Goal: Task Accomplishment & Management: Complete application form

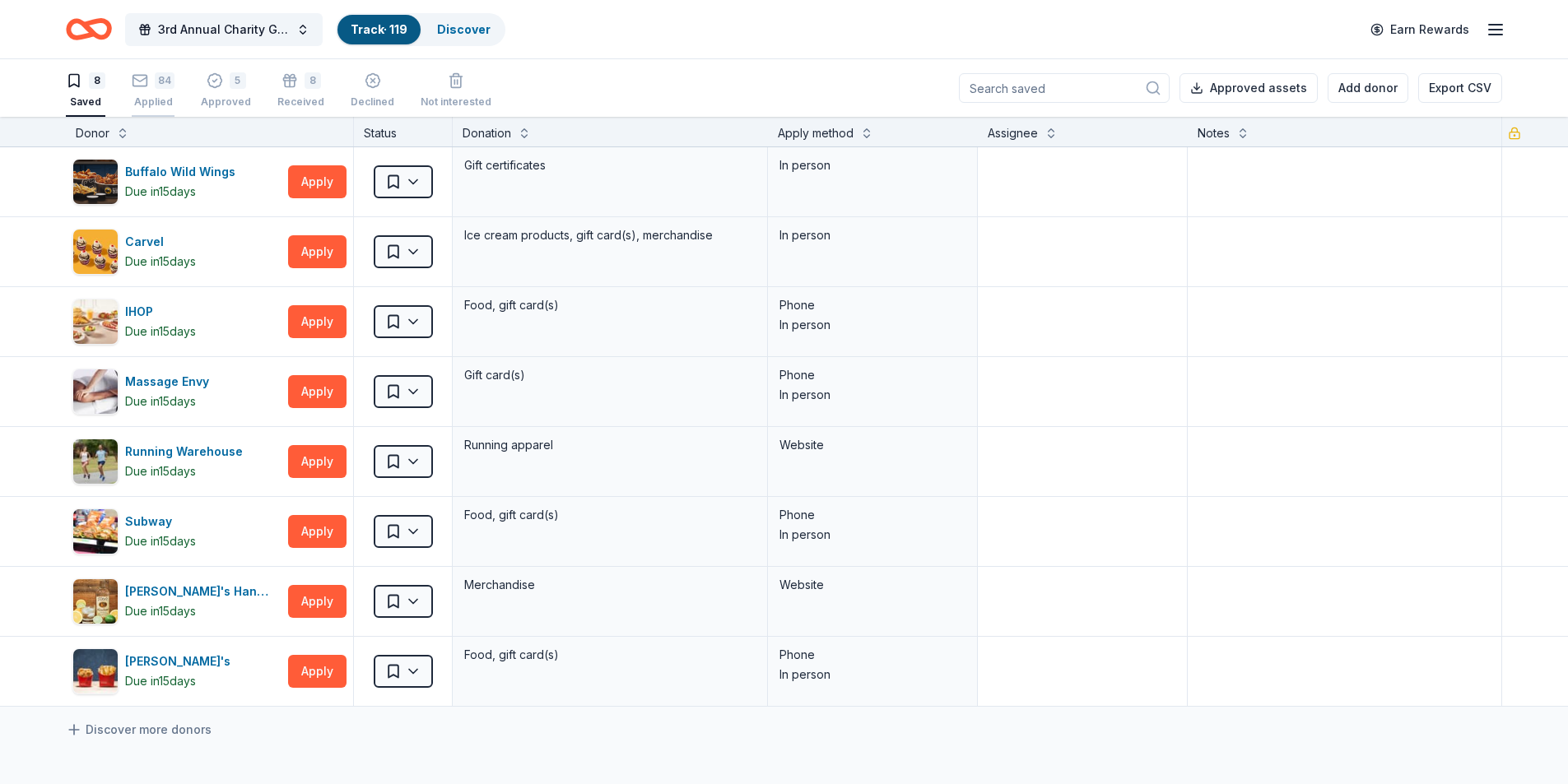
click at [157, 98] on div "Applied" at bounding box center [152, 102] width 43 height 13
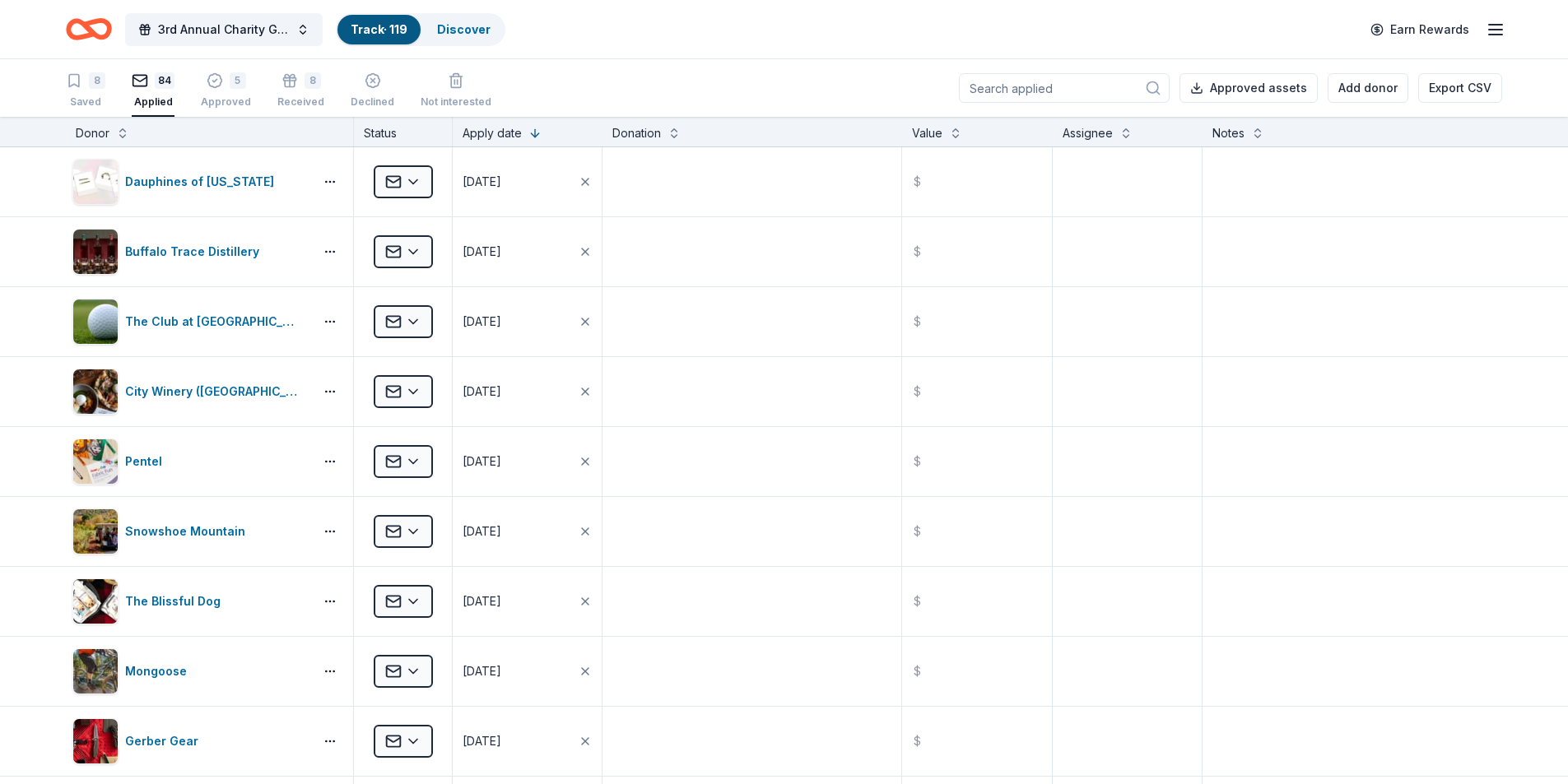
click at [109, 131] on div "Donor" at bounding box center [92, 133] width 33 height 20
click at [83, 134] on div "Donor" at bounding box center [92, 133] width 33 height 20
click at [121, 136] on button at bounding box center [123, 131] width 13 height 17
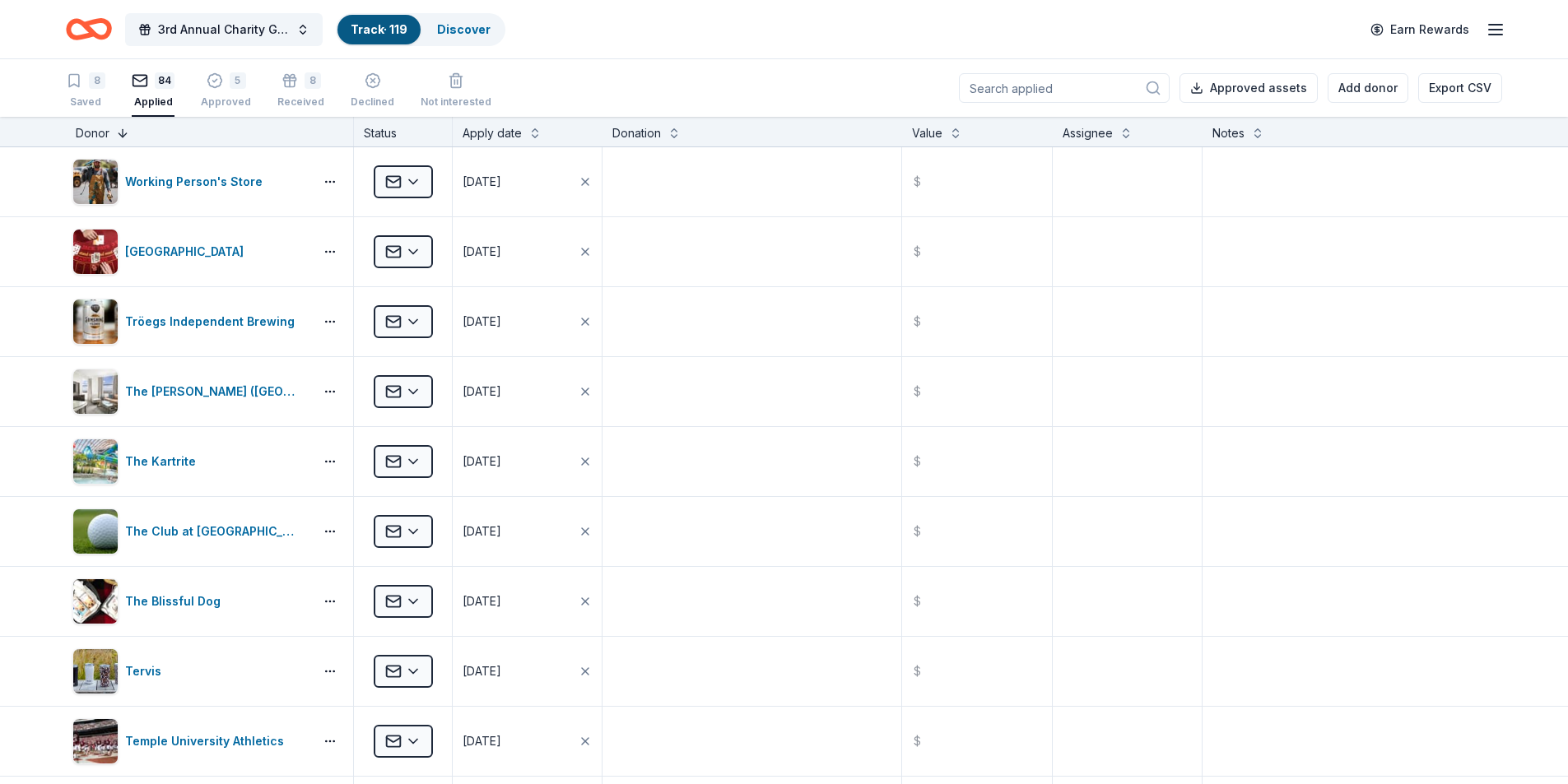
click at [120, 131] on button at bounding box center [123, 131] width 13 height 17
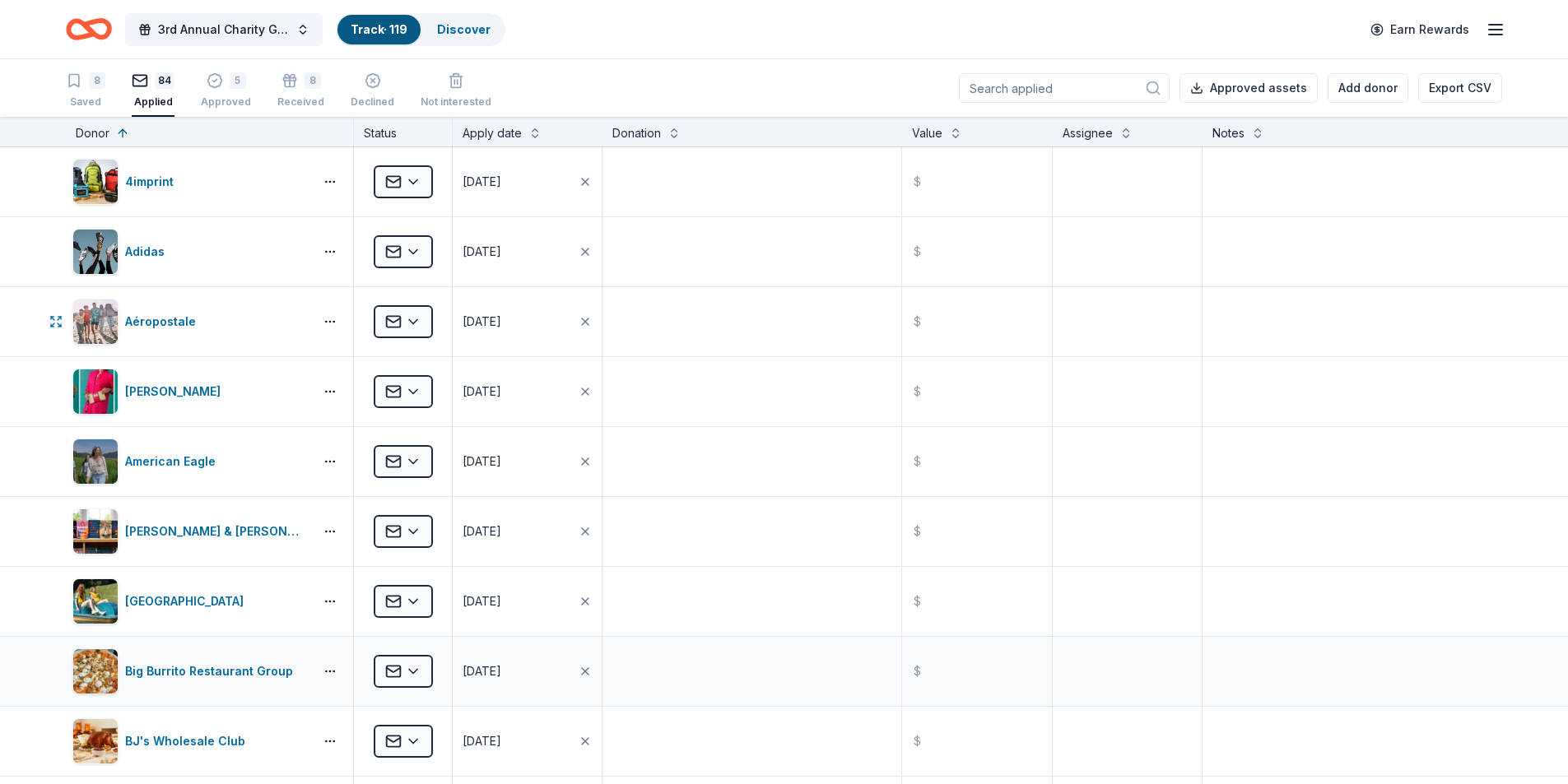
scroll to position [329, 0]
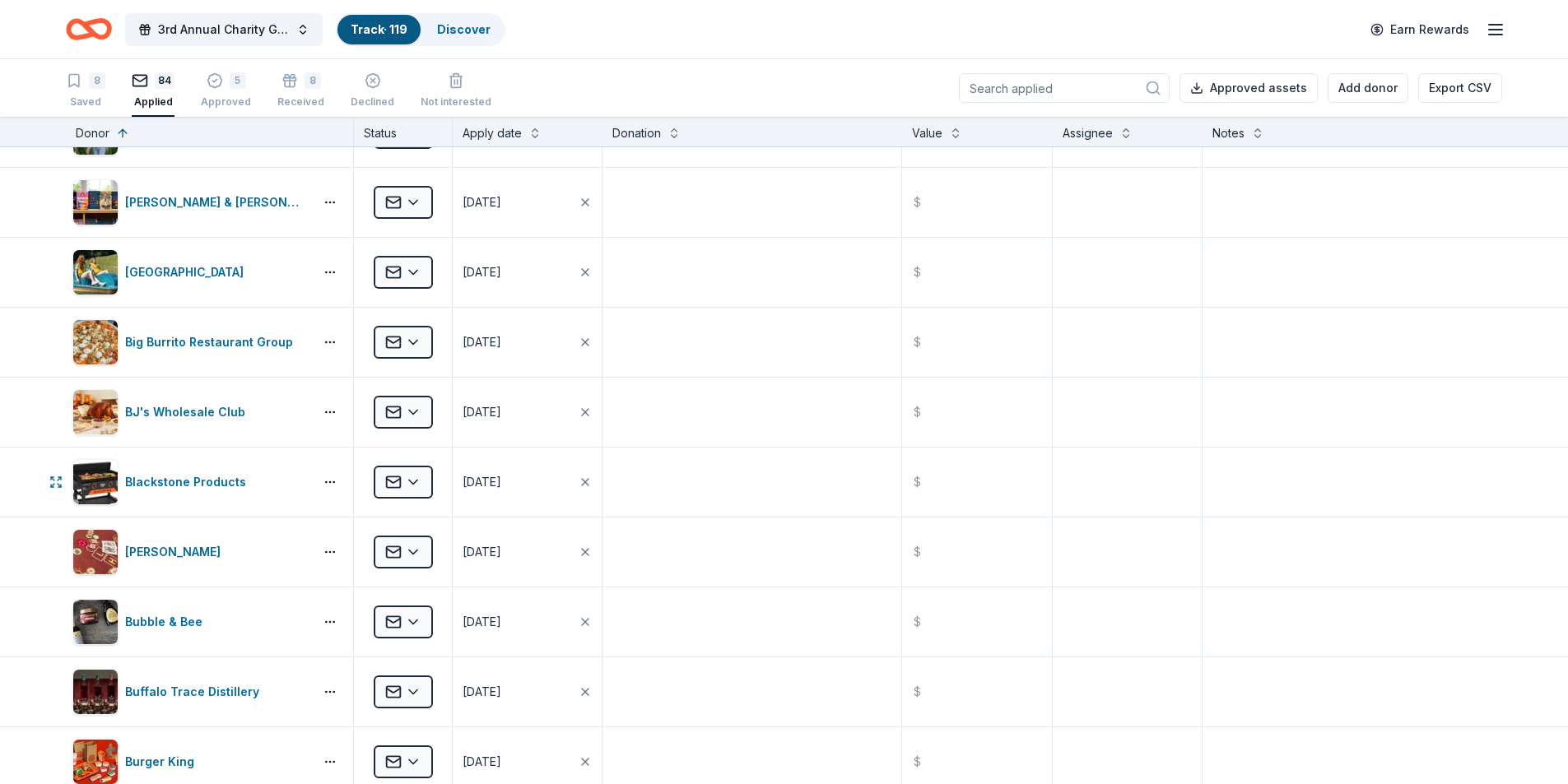
click at [409, 484] on html "3rd Annual Charity Golf Outing Track · 119 Discover Earn Rewards 8 Saved 84 App…" at bounding box center [784, 392] width 1568 height 784
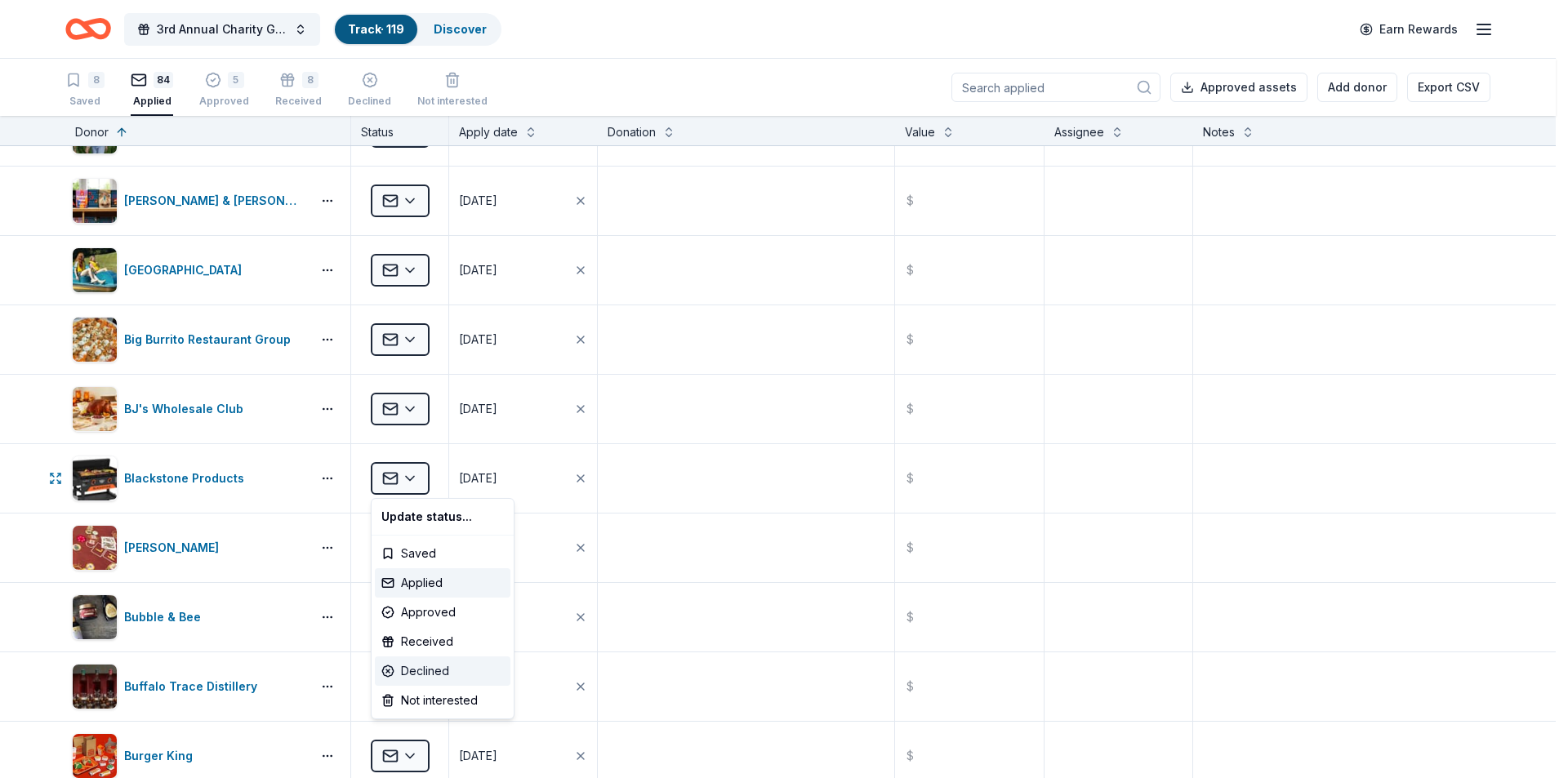
click at [429, 676] on div "Declined" at bounding box center [442, 671] width 135 height 29
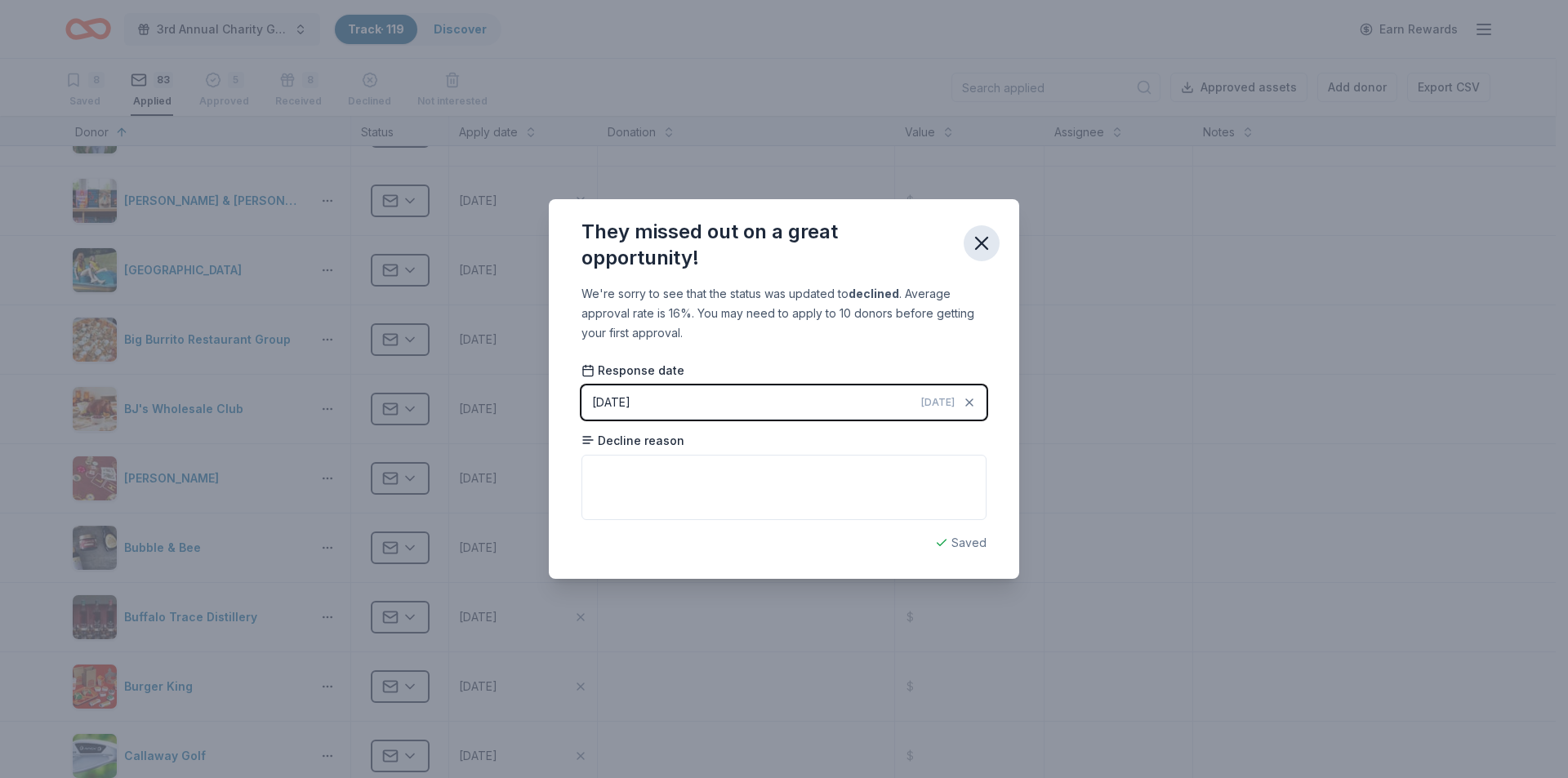
click at [981, 239] on icon "button" at bounding box center [982, 243] width 23 height 23
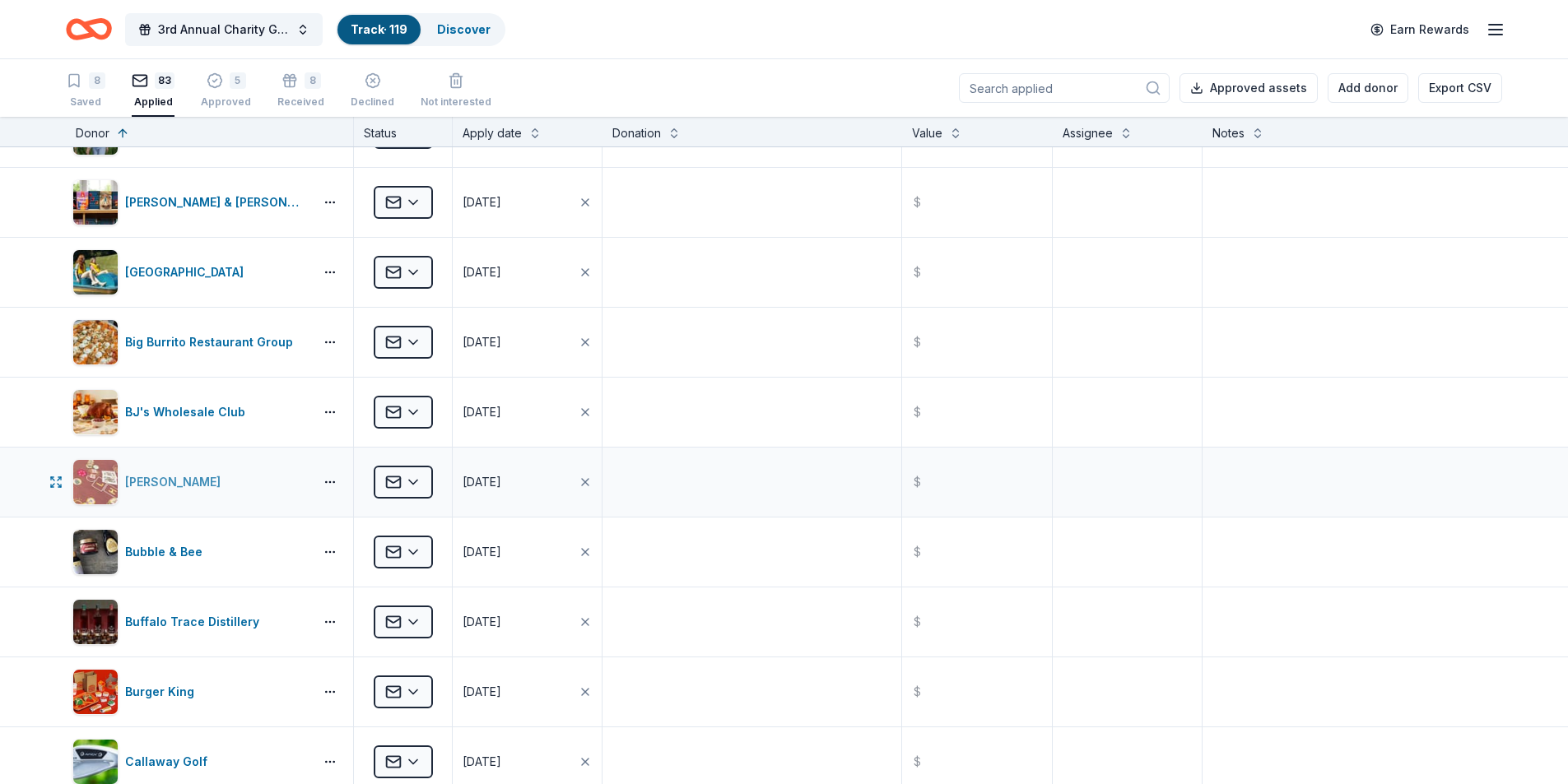
click at [167, 499] on div "Boyd Gaming" at bounding box center [190, 482] width 234 height 46
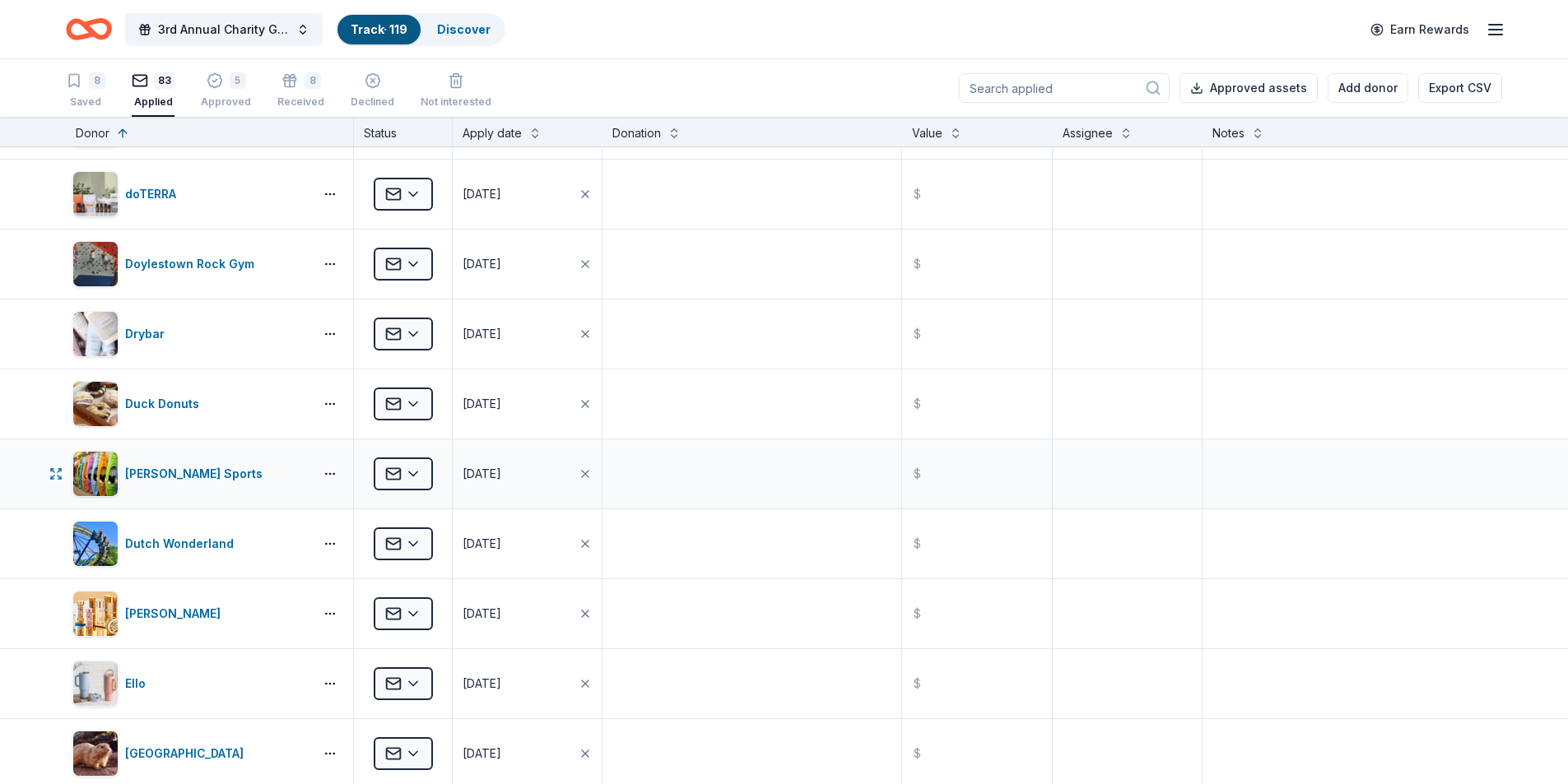
scroll to position [1645, 0]
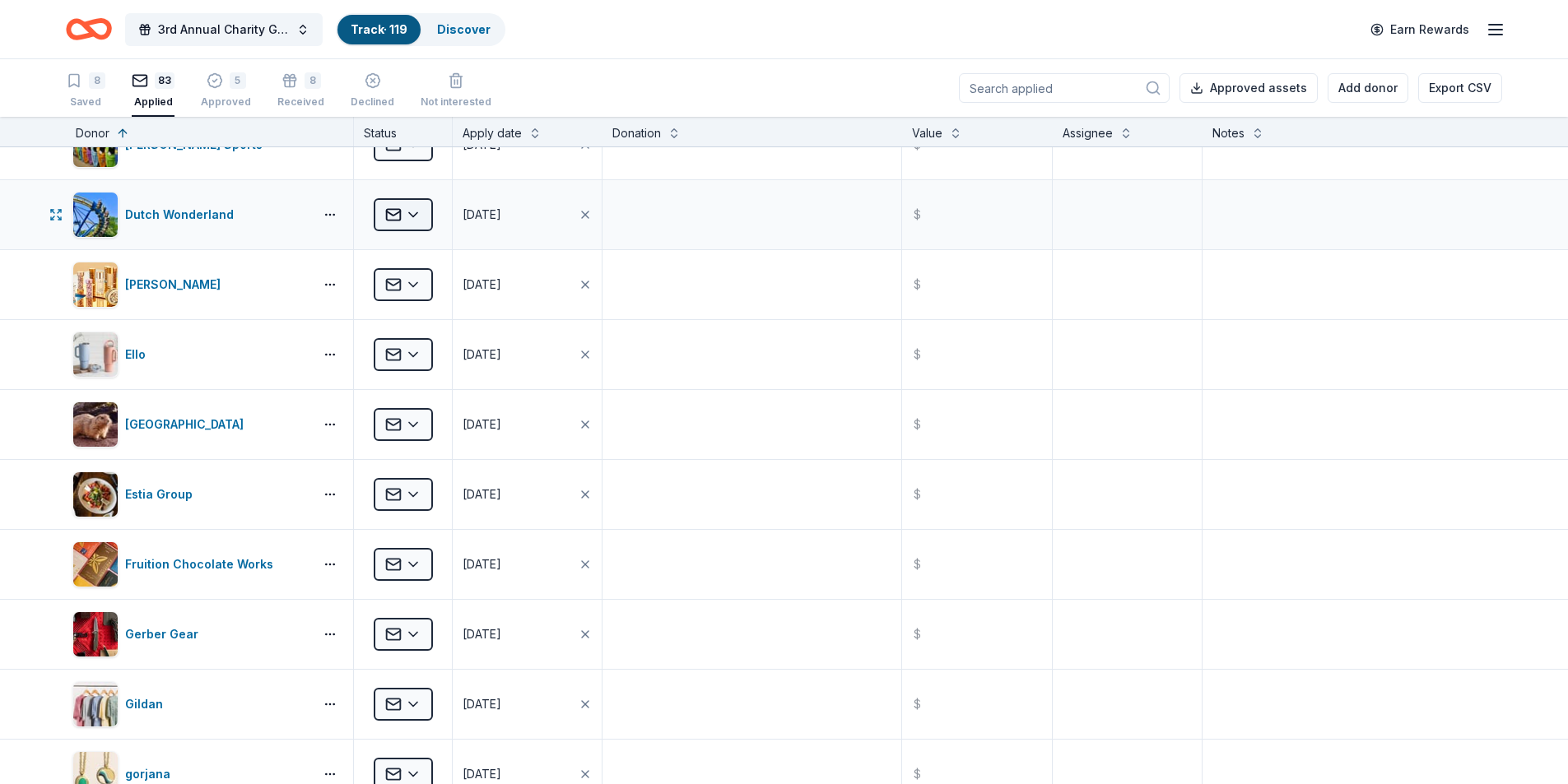
click at [425, 220] on html "3rd Annual Charity Golf Outing Track · 119 Discover Earn Rewards 8 Saved 83 App…" at bounding box center [784, 392] width 1568 height 784
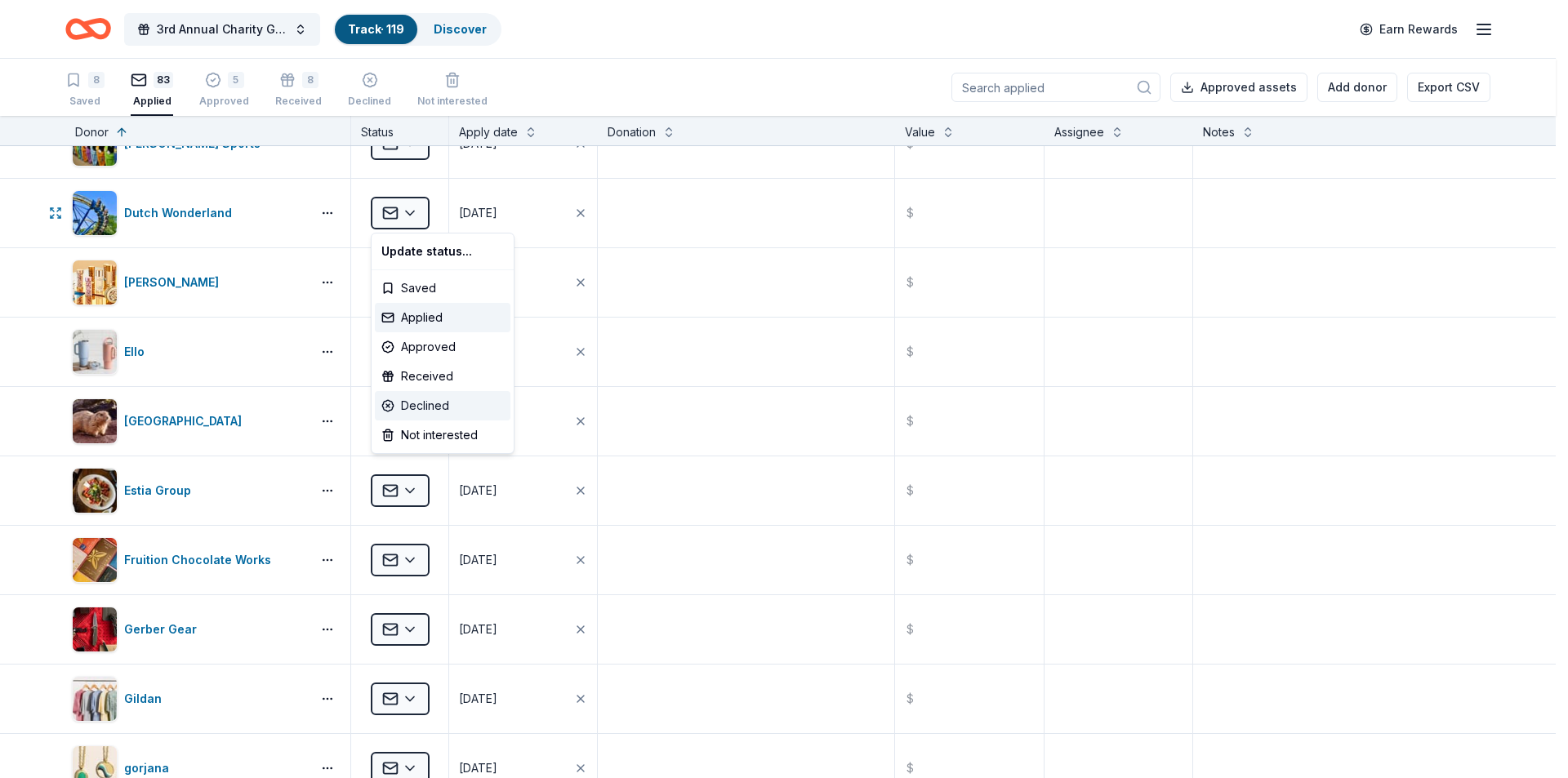
click at [417, 404] on div "Declined" at bounding box center [442, 405] width 135 height 29
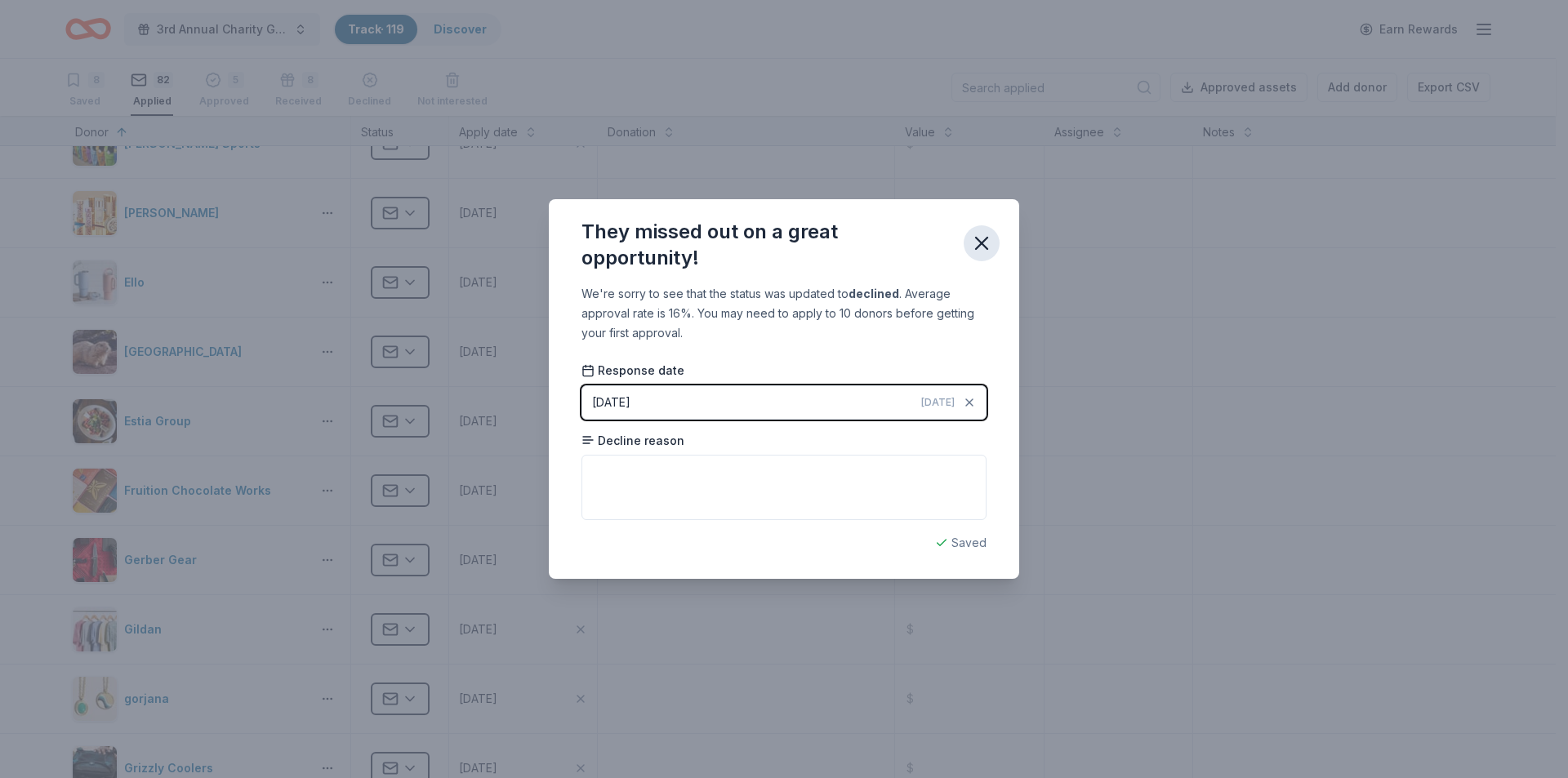
click at [980, 237] on icon "button" at bounding box center [982, 243] width 23 height 23
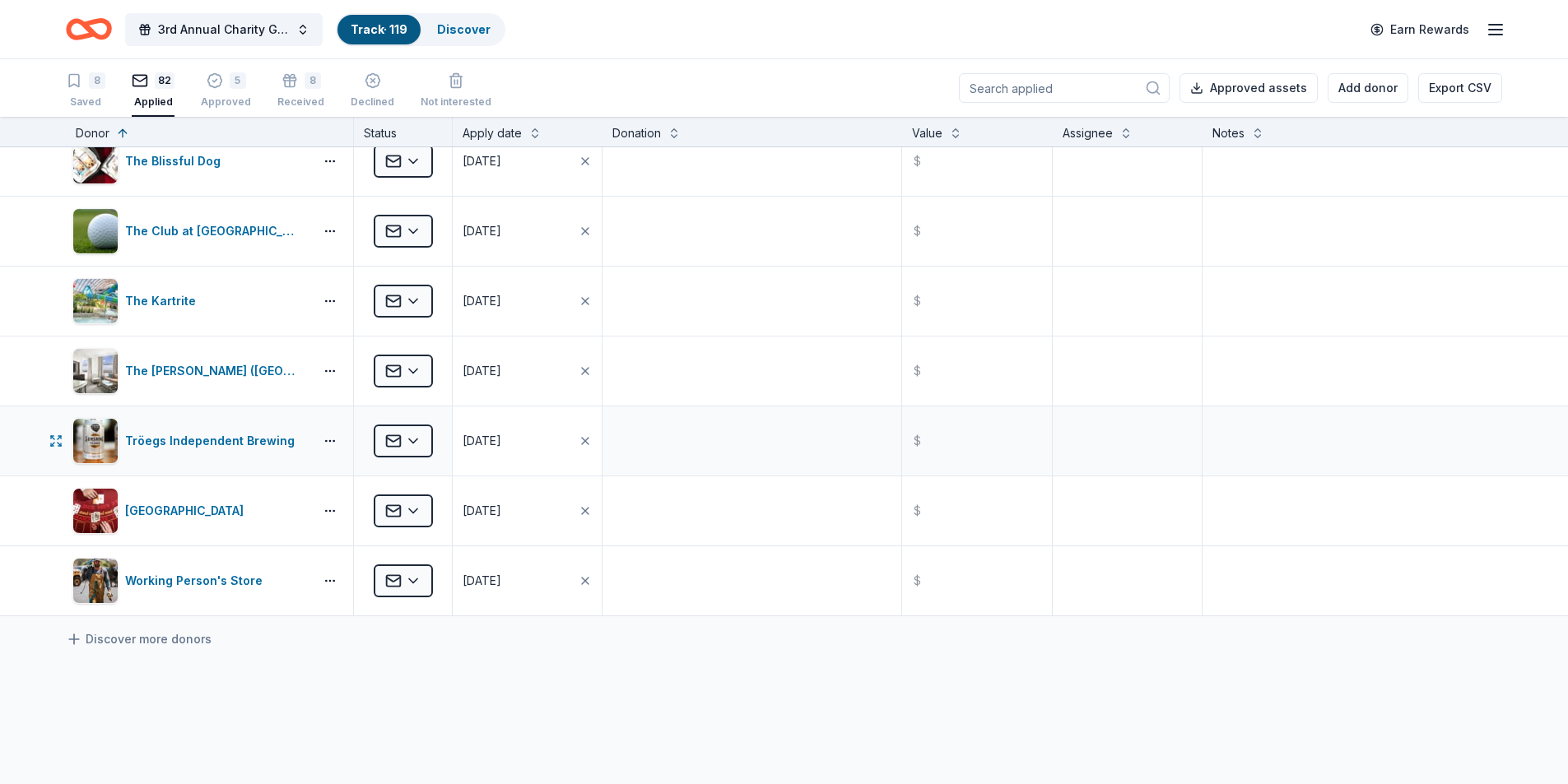
scroll to position [5406, 0]
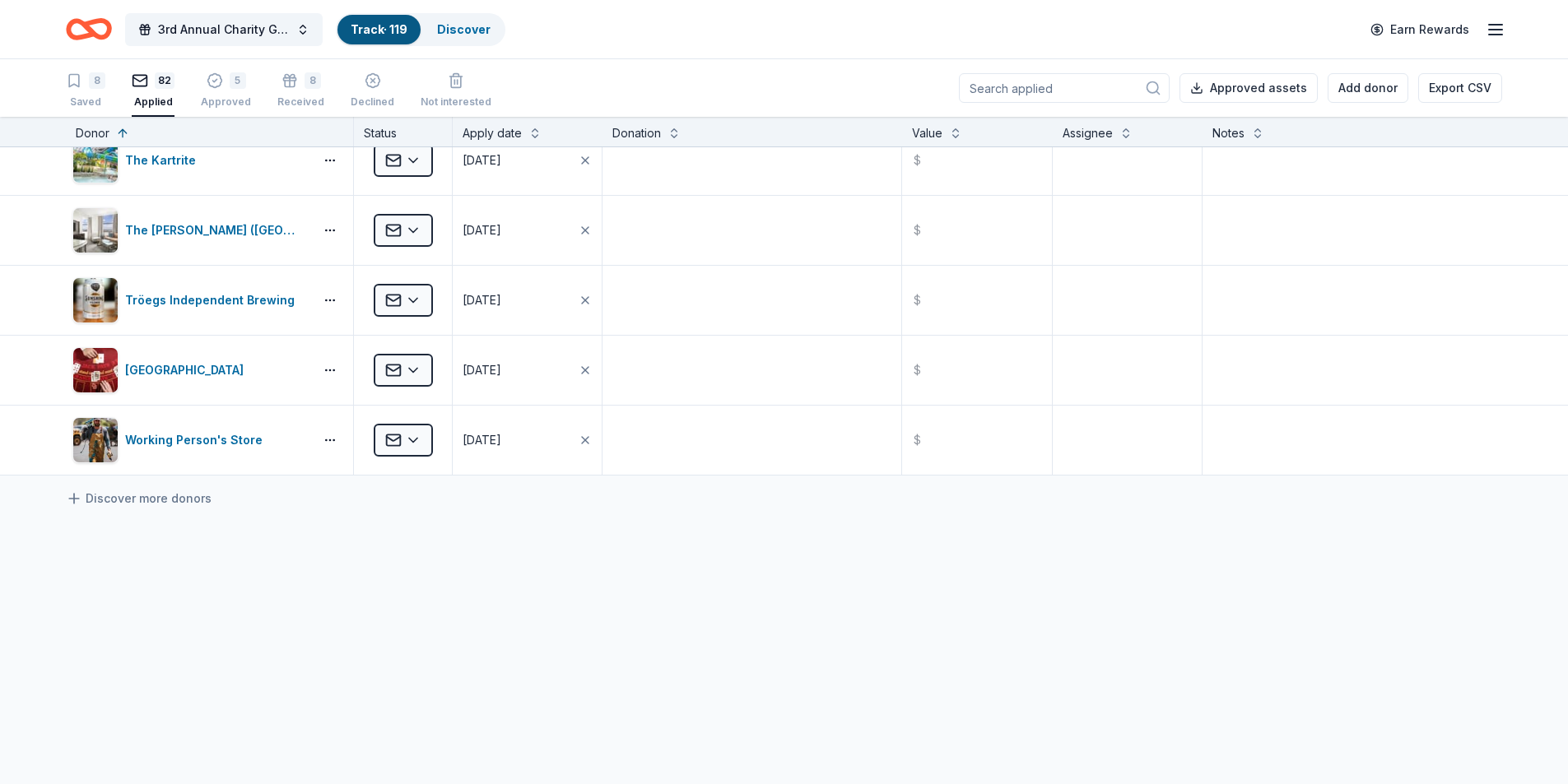
drag, startPoint x: 218, startPoint y: 90, endPoint x: 185, endPoint y: 91, distance: 33.0
click at [218, 90] on div "5 Approved" at bounding box center [226, 90] width 50 height 36
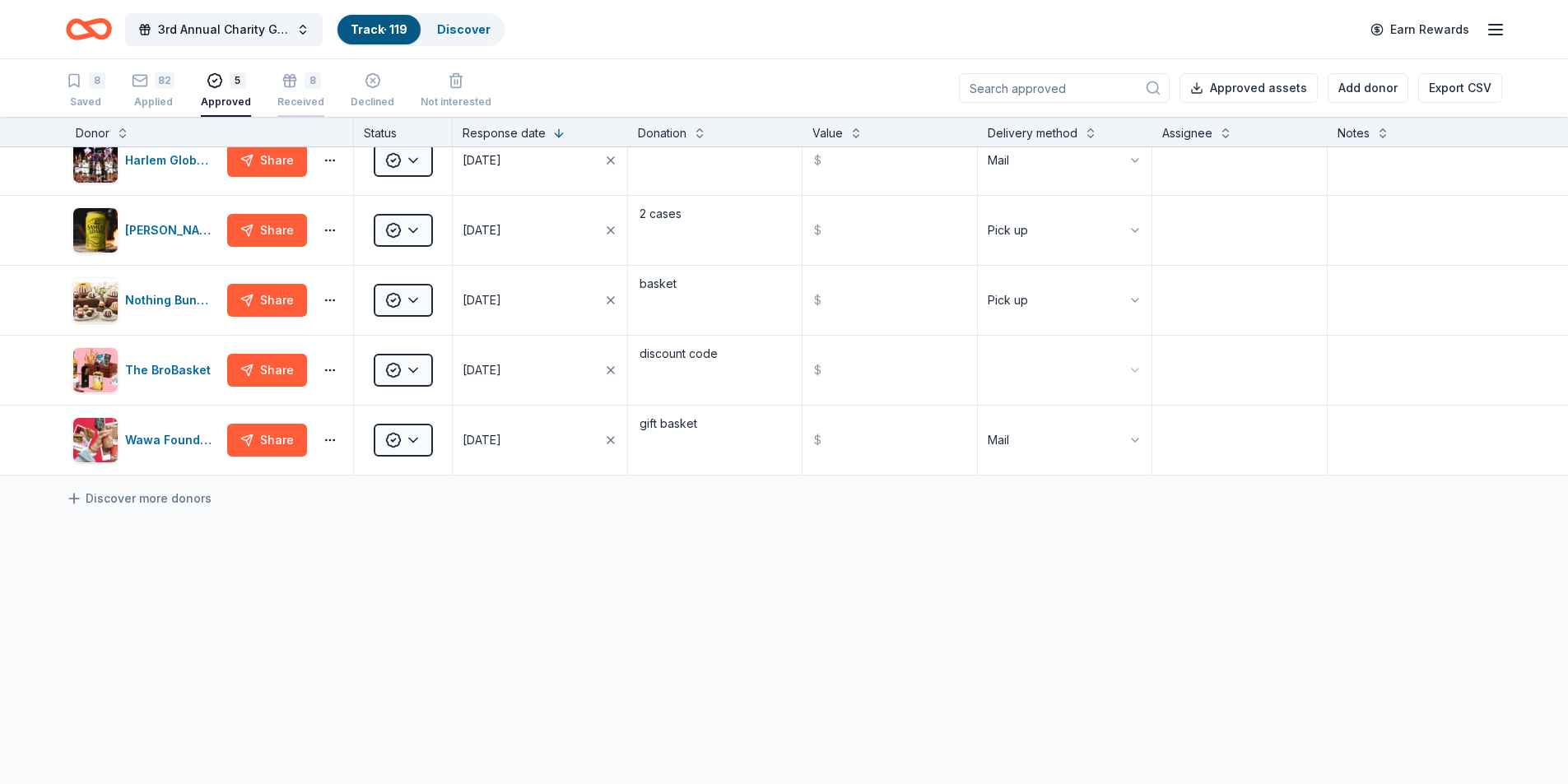
click at [305, 79] on div "8" at bounding box center [313, 81] width 17 height 17
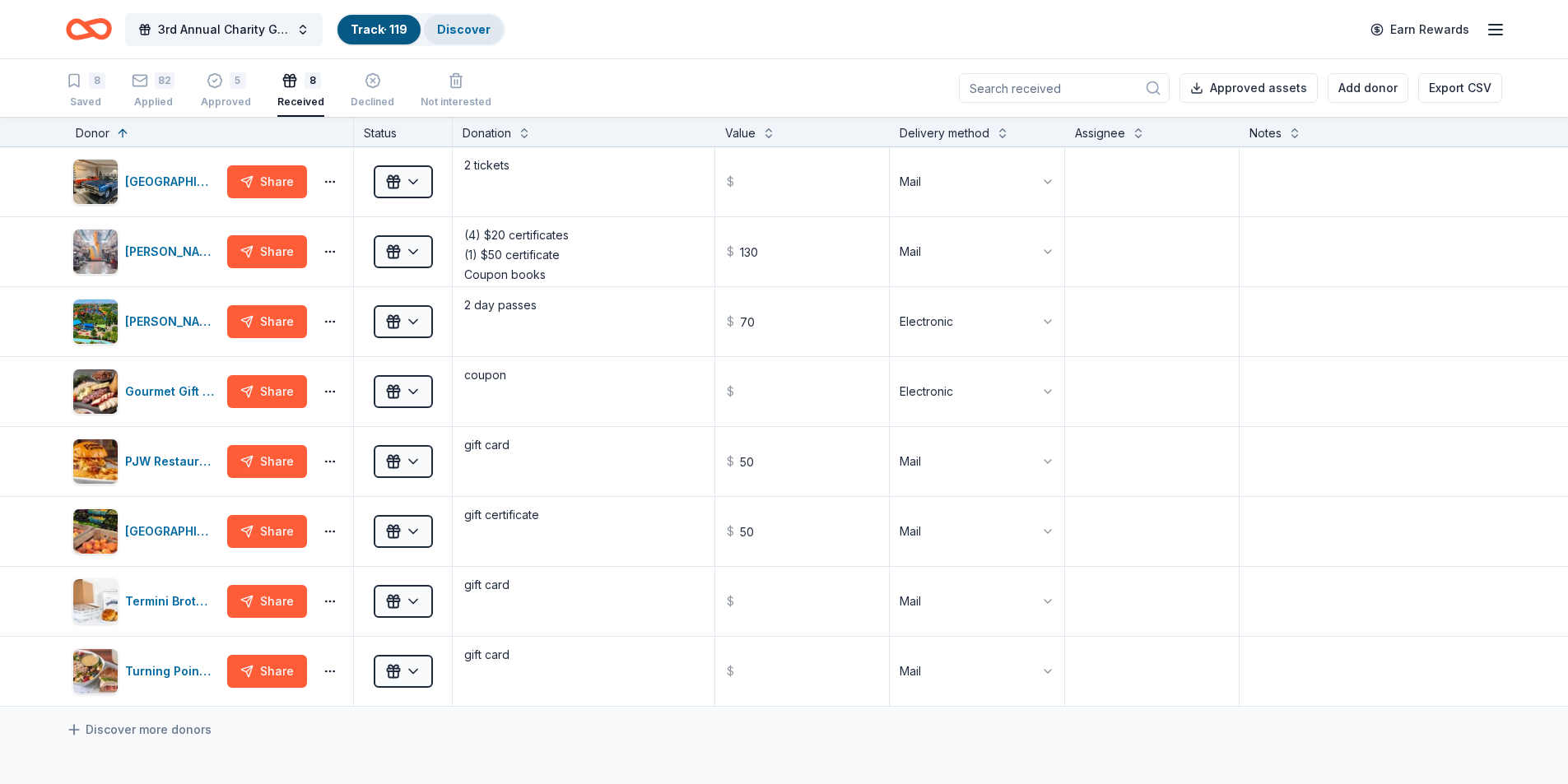
click at [486, 35] on link "Discover" at bounding box center [464, 29] width 54 height 14
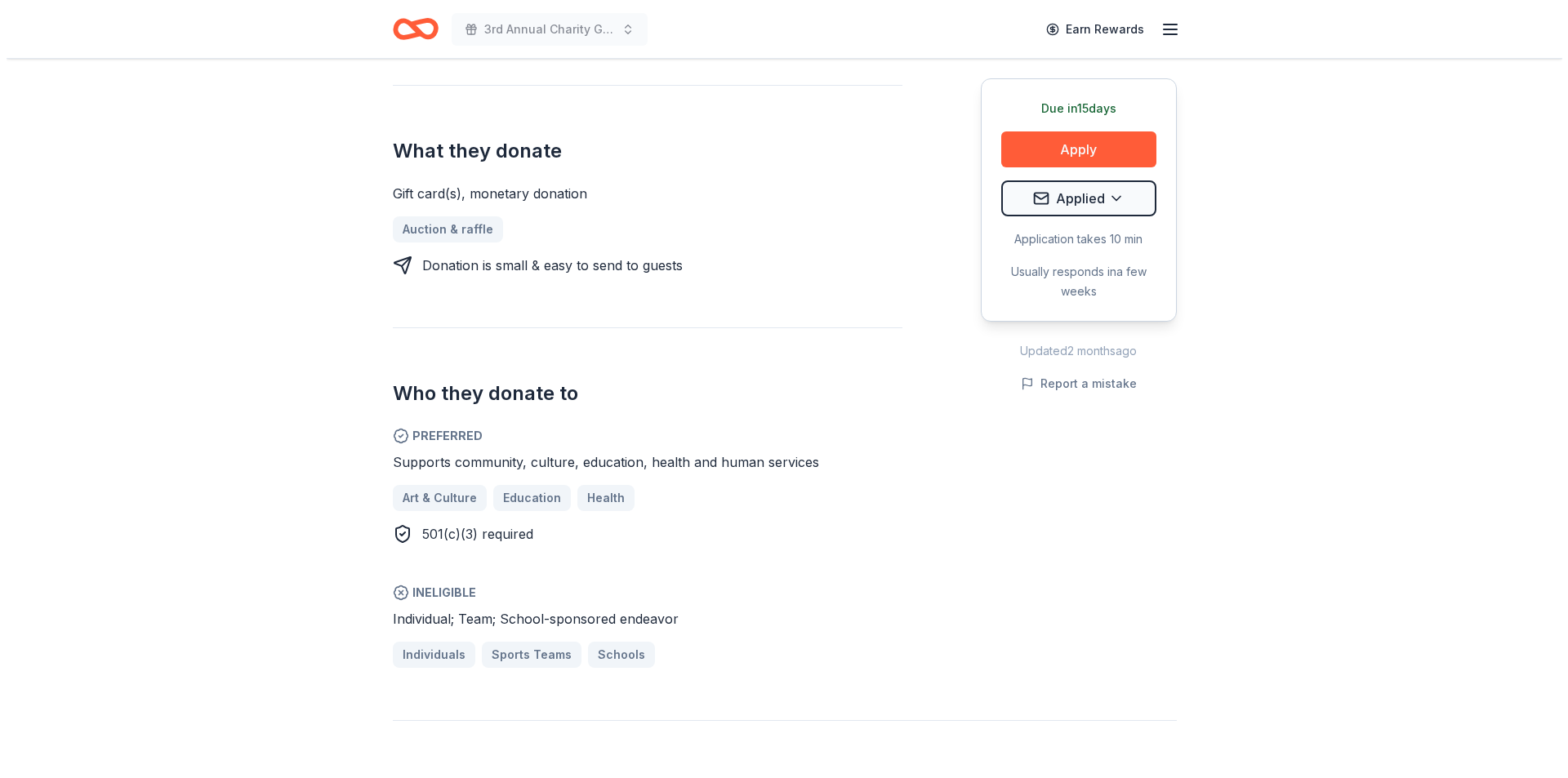
scroll to position [326, 0]
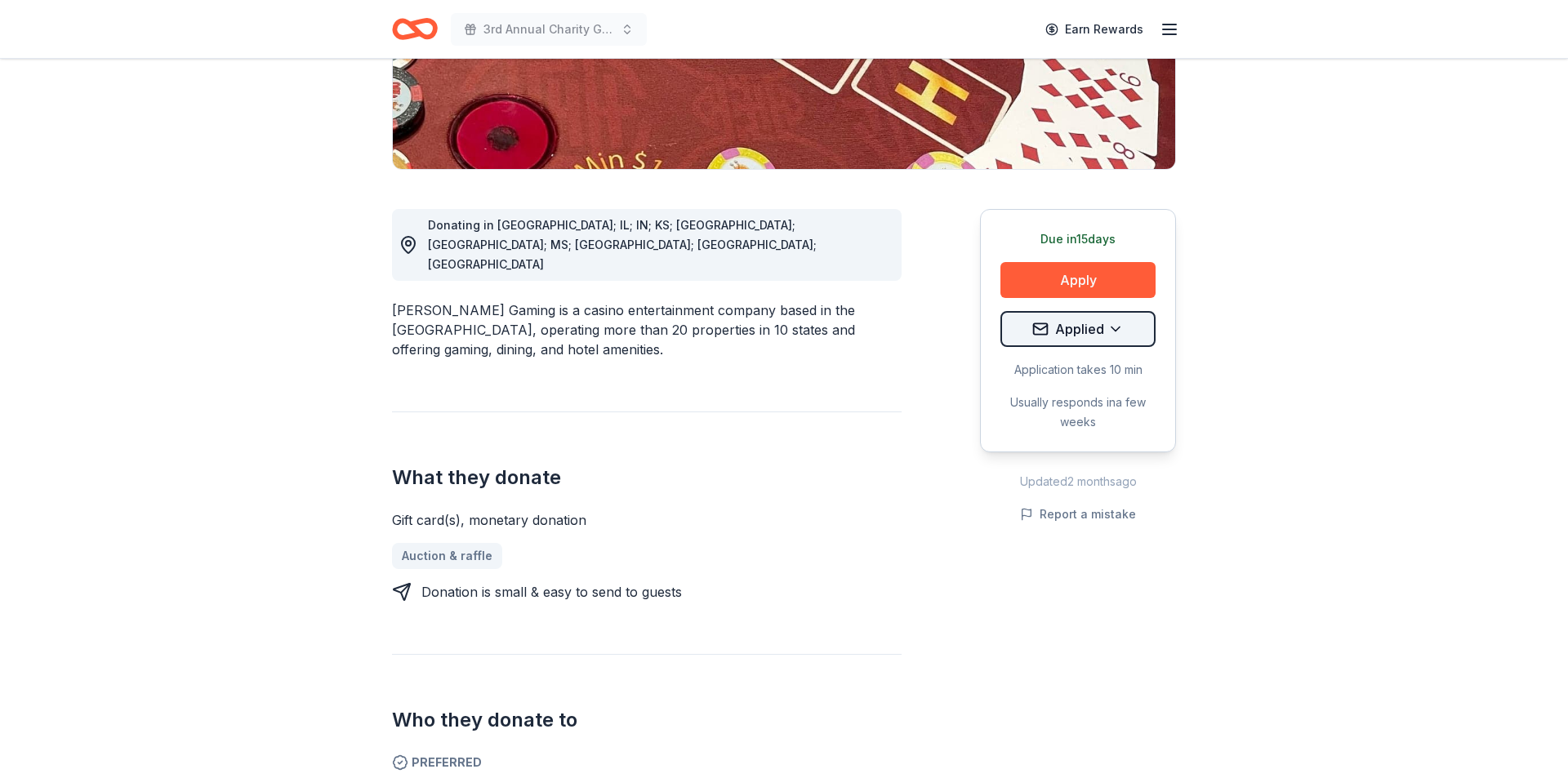
click at [1120, 319] on html "3rd Annual Charity Golf Outing Earn Rewards Due [DATE] Share [PERSON_NAME] Gami…" at bounding box center [784, 62] width 1568 height 778
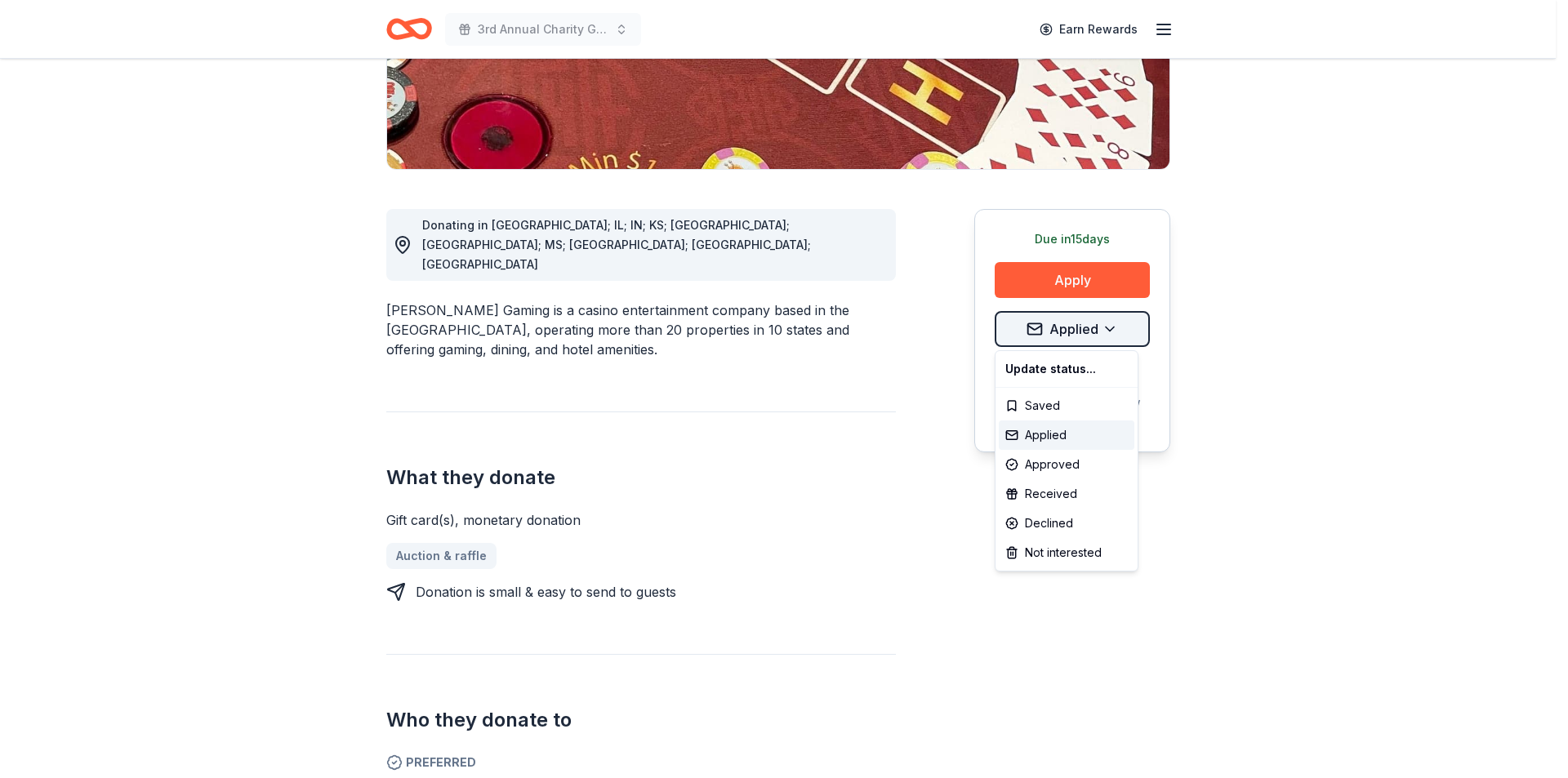
click at [1120, 319] on html "3rd Annual Charity Golf Outing Earn Rewards Due [DATE] Share [PERSON_NAME] Gami…" at bounding box center [784, 62] width 1568 height 778
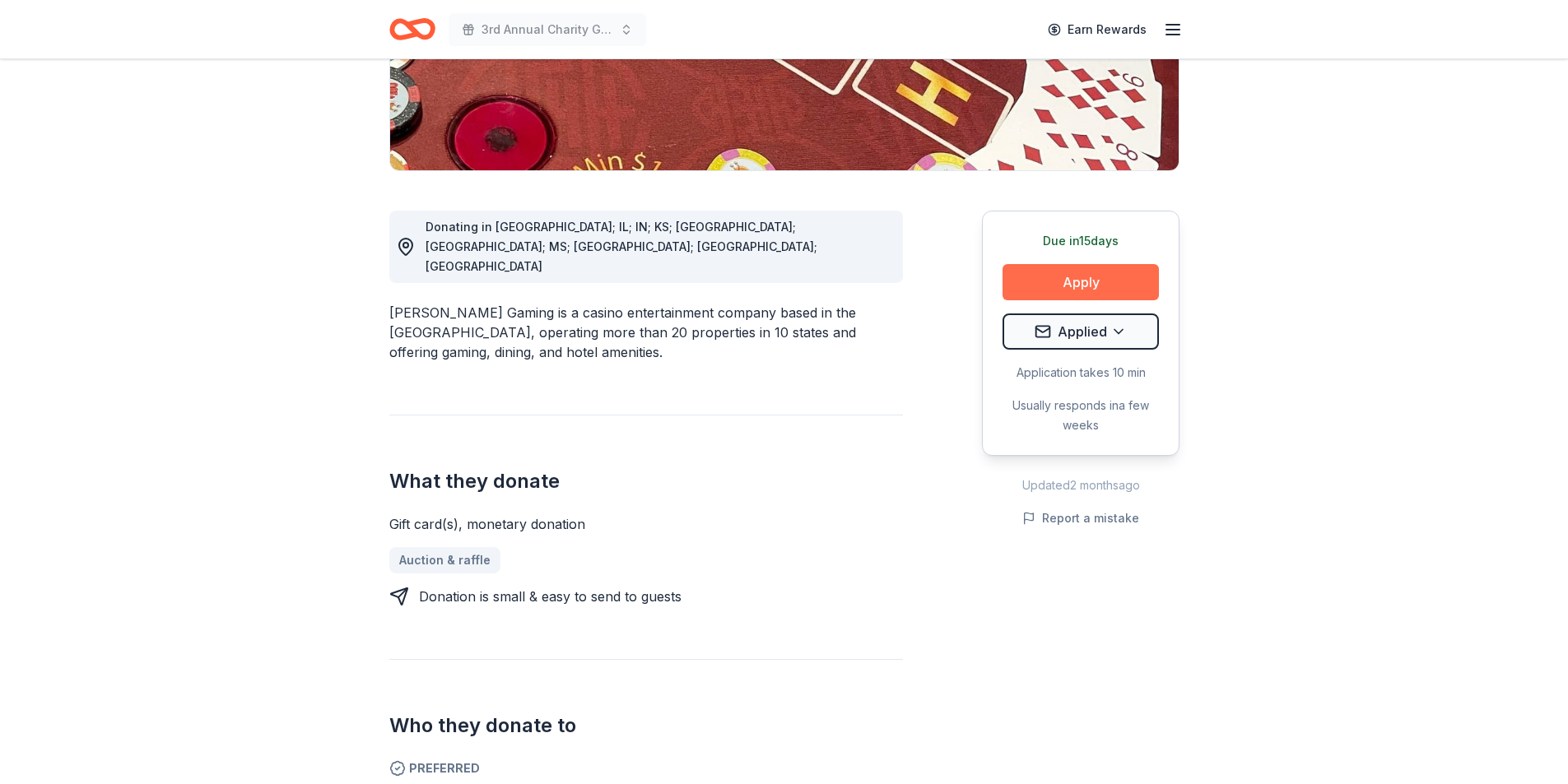
click at [1114, 273] on button "Apply" at bounding box center [1081, 282] width 157 height 36
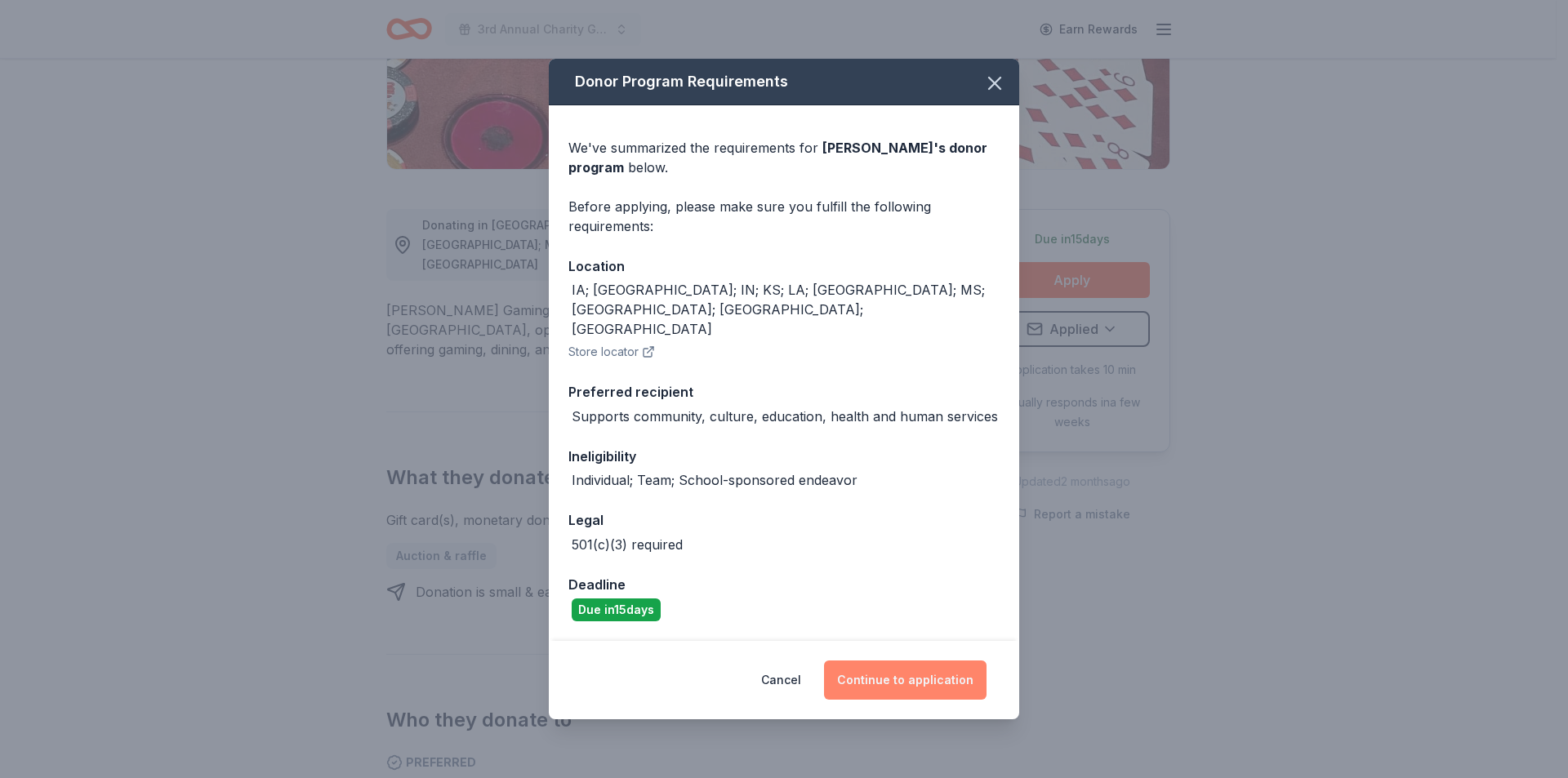
click at [903, 660] on button "Continue to application" at bounding box center [905, 679] width 163 height 39
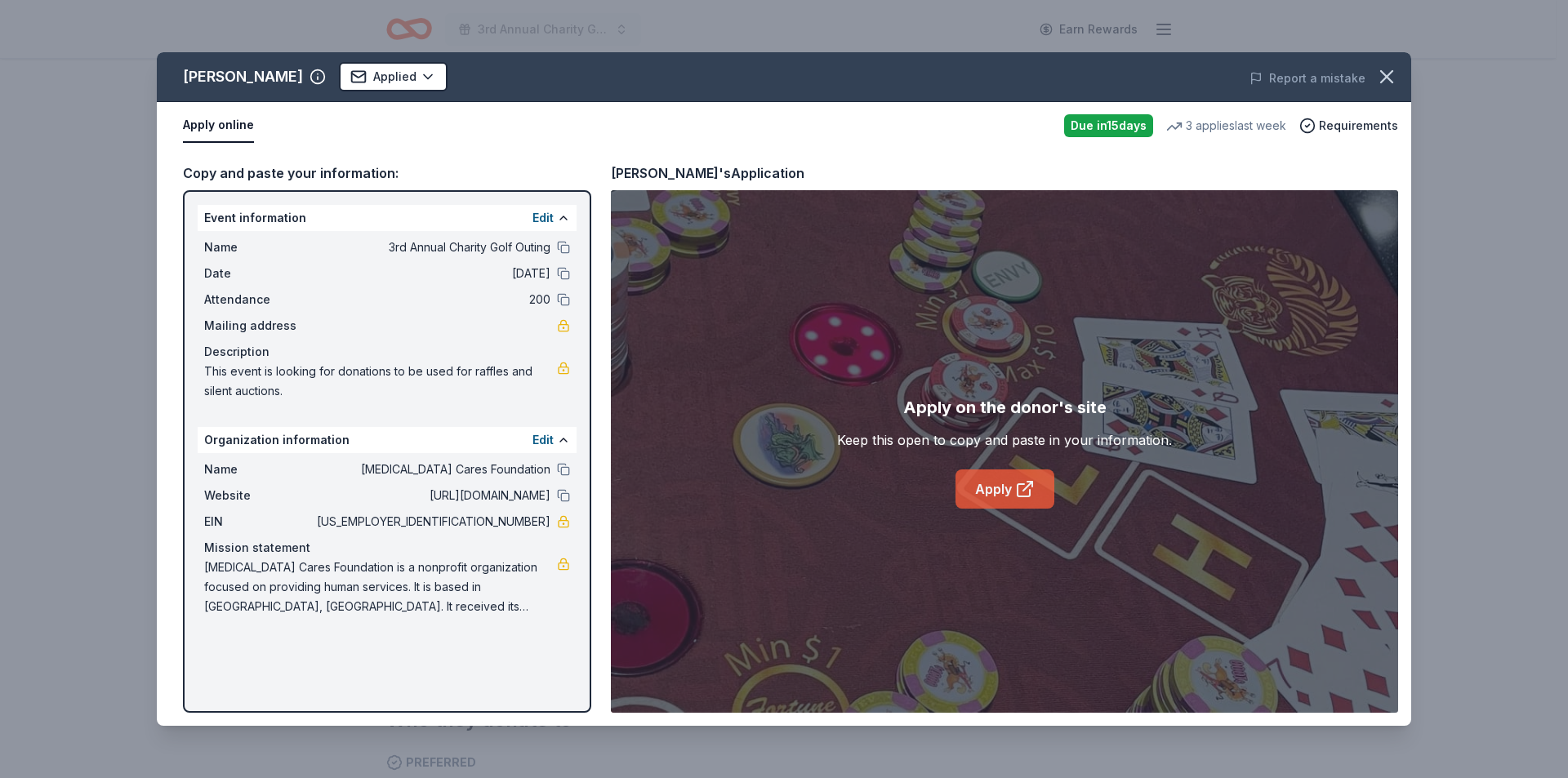
click at [999, 479] on link "Apply" at bounding box center [1004, 488] width 99 height 39
